Goal: Task Accomplishment & Management: Manage account settings

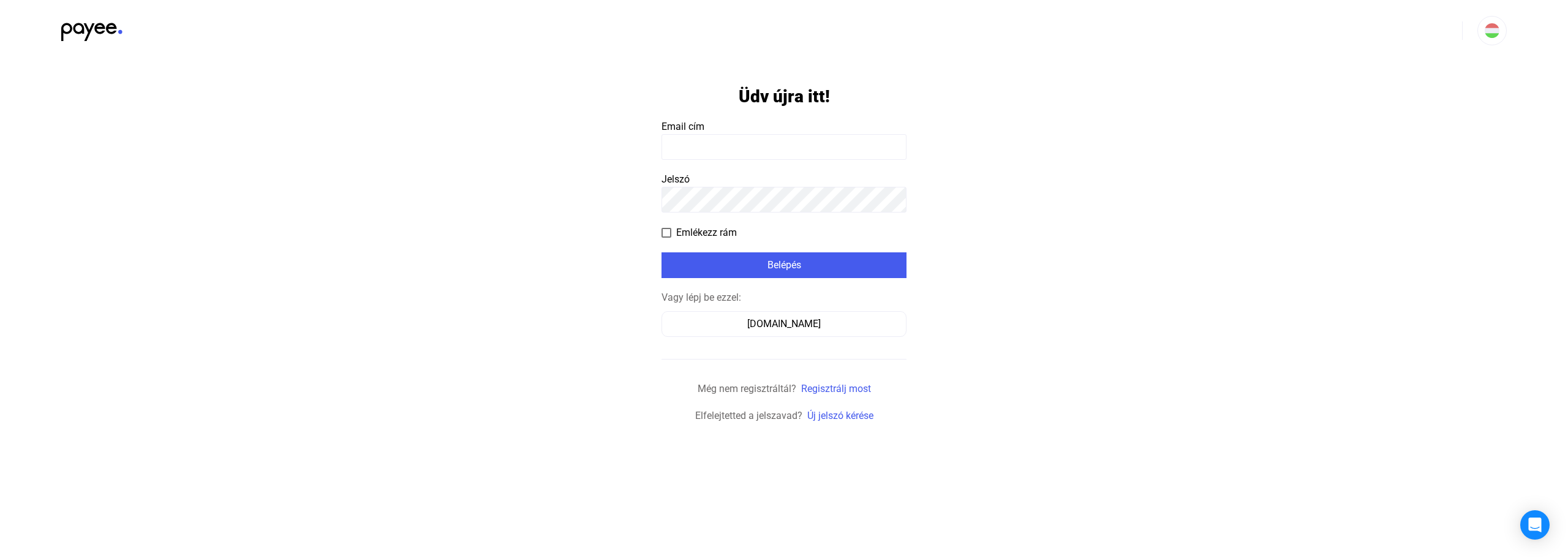
click at [701, 146] on input at bounding box center [784, 147] width 245 height 26
click at [704, 143] on input at bounding box center [784, 147] width 245 height 26
type input "**********"
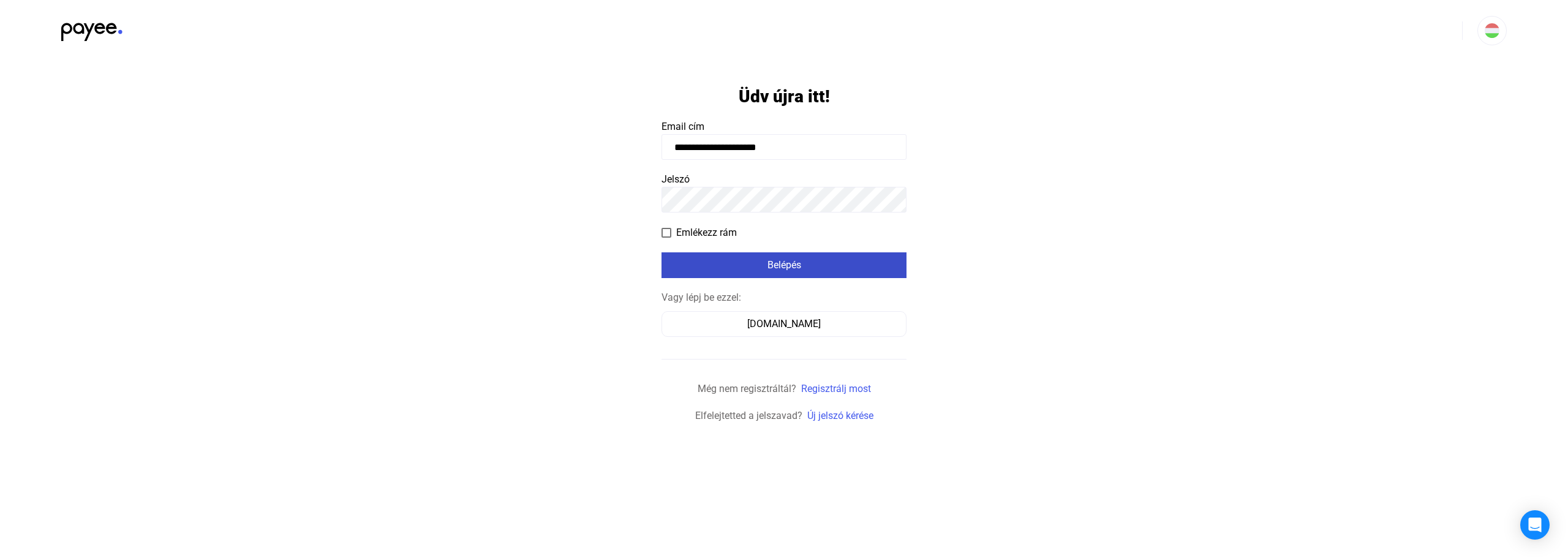
click at [751, 266] on div "Belépés" at bounding box center [784, 265] width 237 height 15
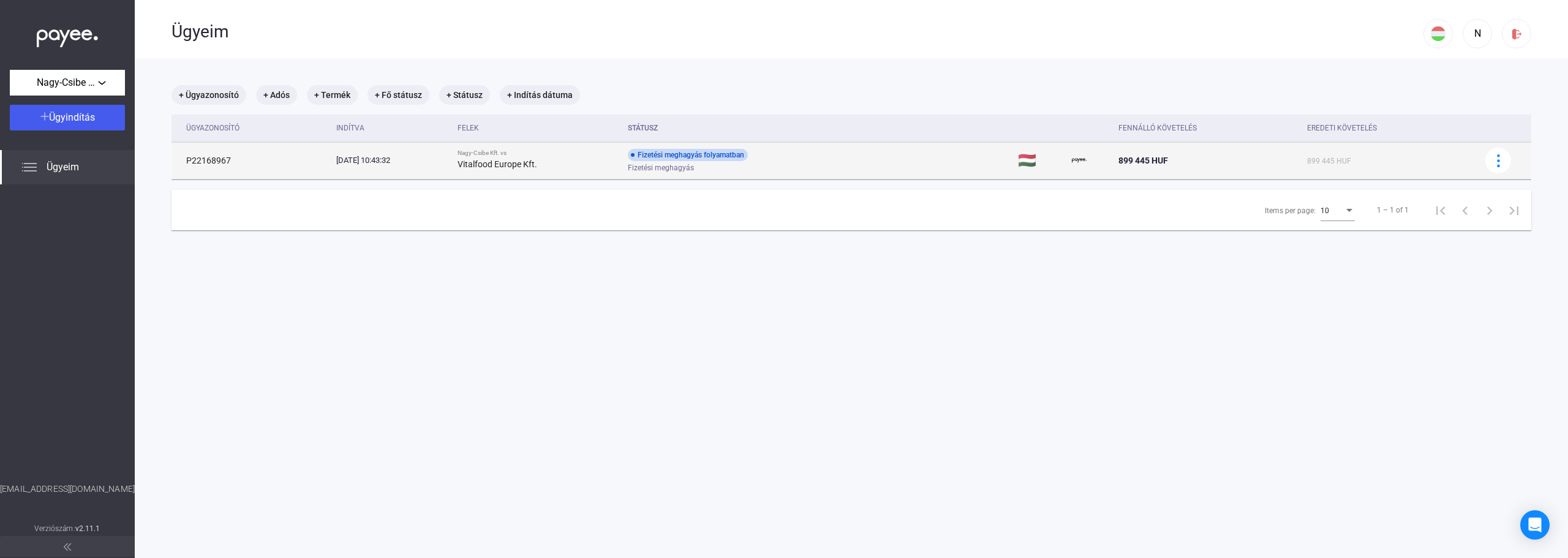
click at [584, 161] on div "Vitalfood Europe Kft." at bounding box center [537, 164] width 160 height 15
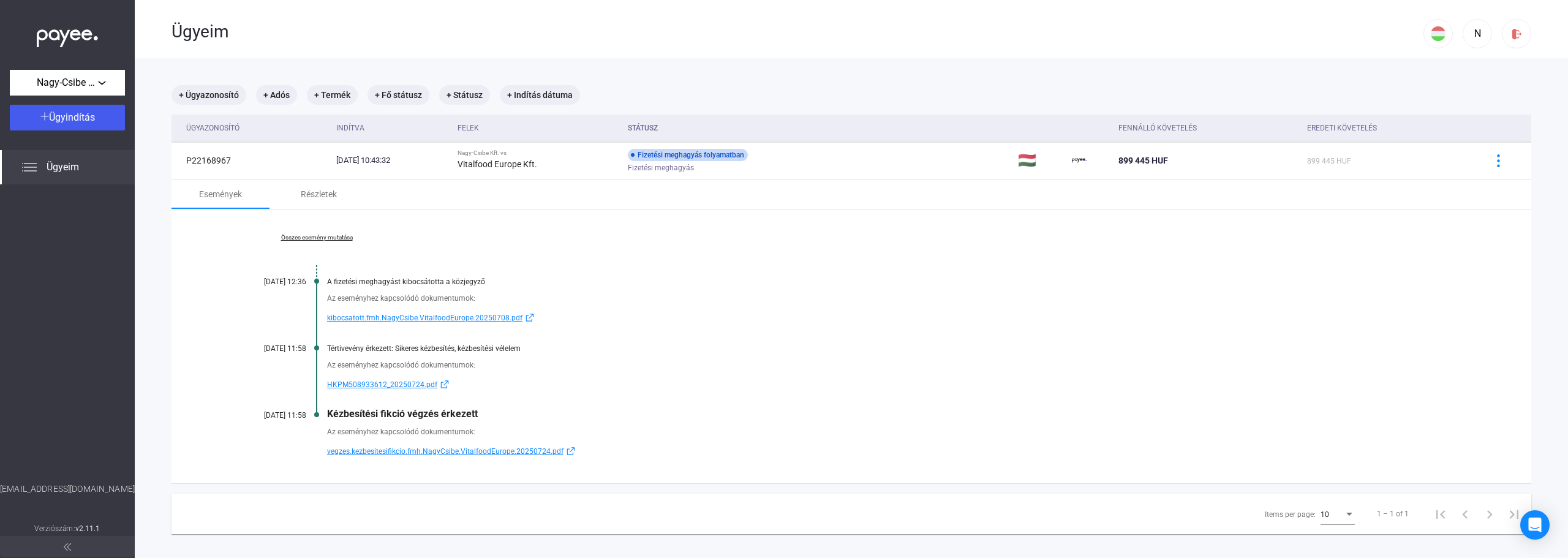
scroll to position [58, 0]
